Goal: Book appointment/travel/reservation

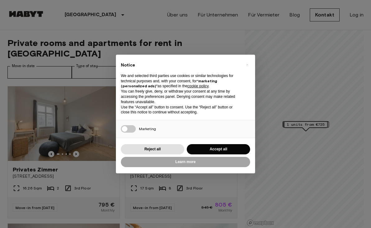
scroll to position [16, 0]
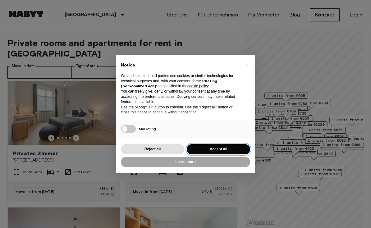
click at [219, 150] on button "Accept all" at bounding box center [218, 149] width 63 height 10
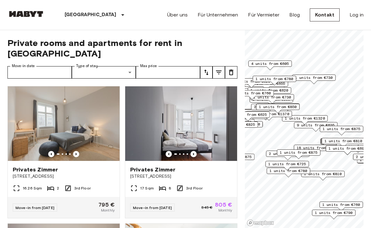
scroll to position [0, 0]
click at [26, 63] on label "Move-in date" at bounding box center [23, 65] width 23 height 5
click at [26, 66] on input "Move-in date" at bounding box center [39, 72] width 64 height 12
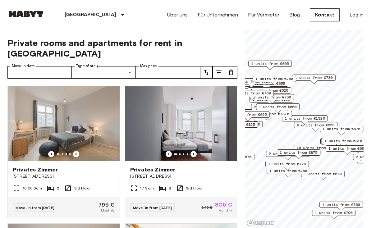
click at [52, 66] on input "Move-in date" at bounding box center [39, 72] width 64 height 12
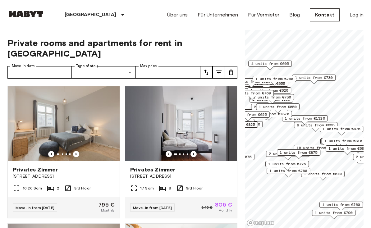
type input "**********"
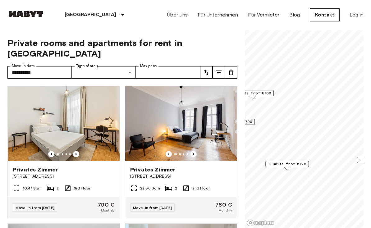
type input "**********"
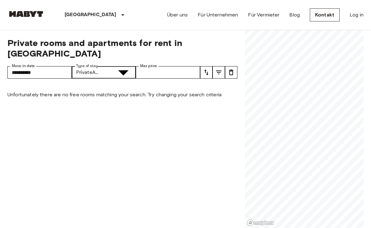
click at [151, 66] on input "Max price" at bounding box center [168, 72] width 64 height 12
click at [233, 69] on icon "tune" at bounding box center [230, 72] width 7 height 7
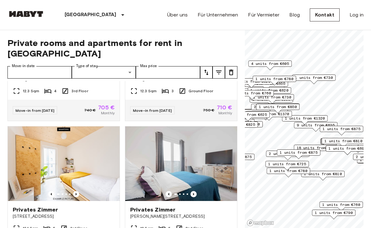
scroll to position [677, 0]
